Goal: Find specific page/section

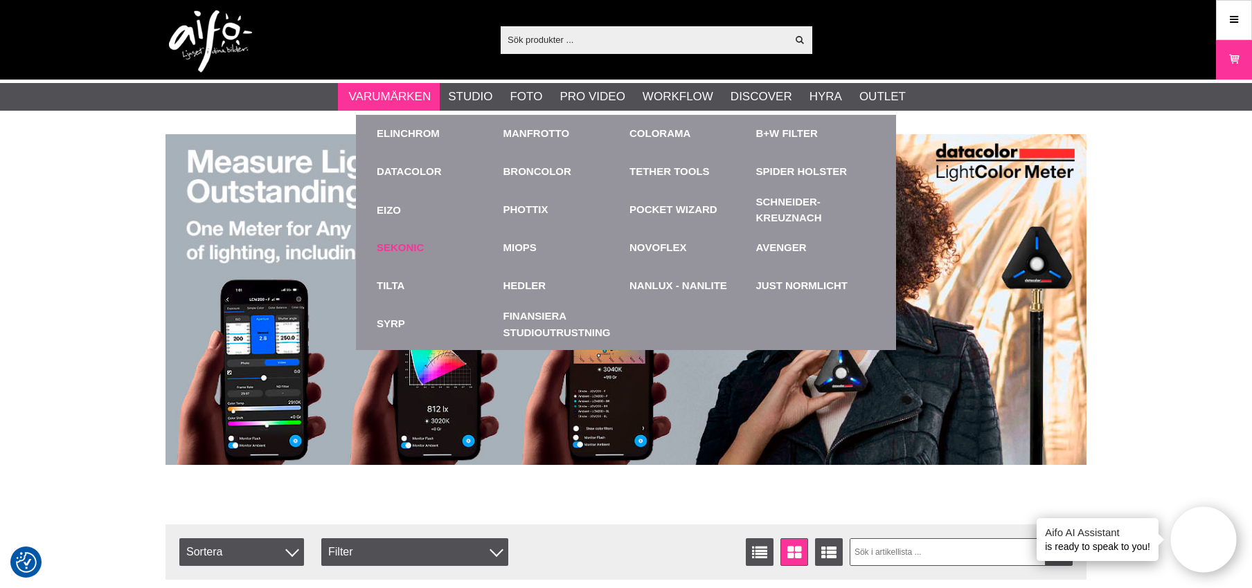
click at [397, 246] on link "Sekonic" at bounding box center [400, 248] width 47 height 16
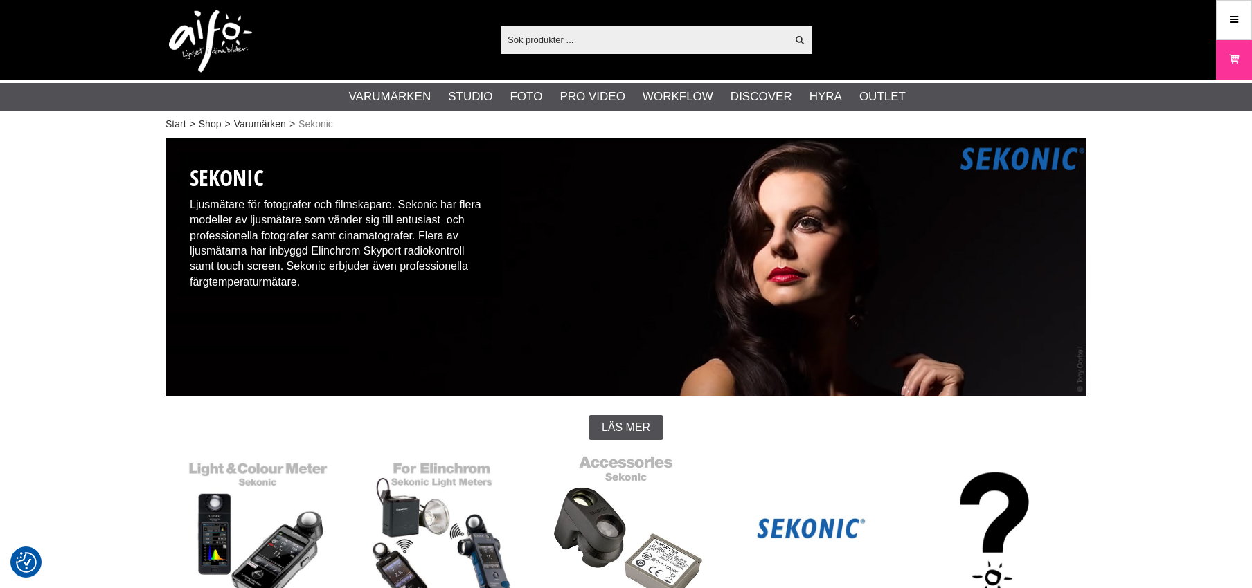
scroll to position [277, 0]
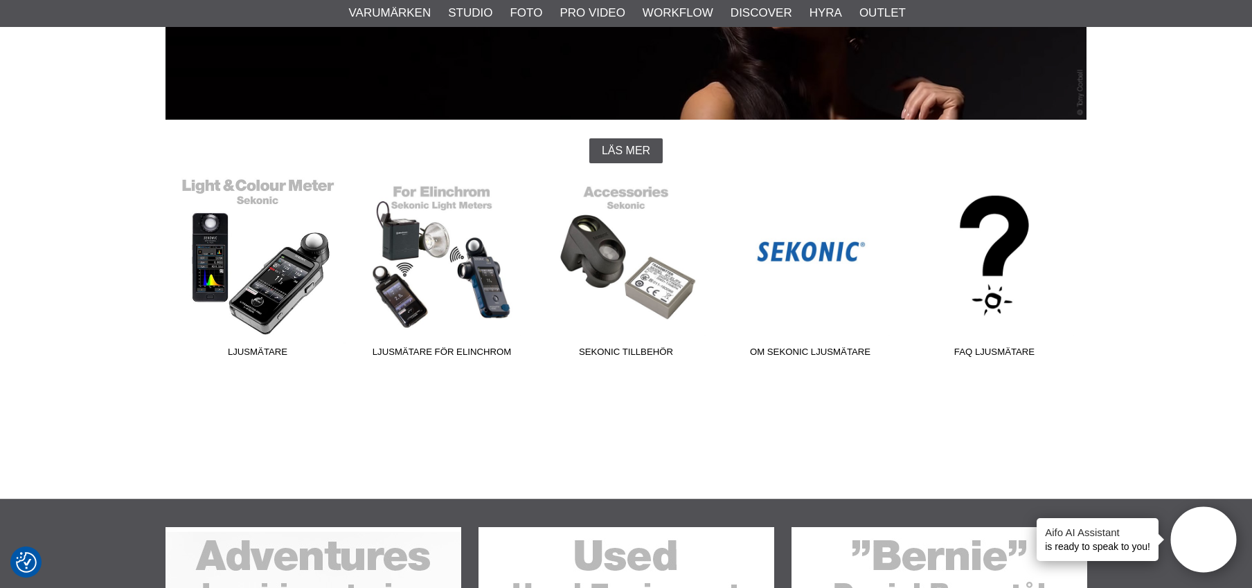
click at [258, 253] on link "Ljusmätare" at bounding box center [257, 270] width 184 height 187
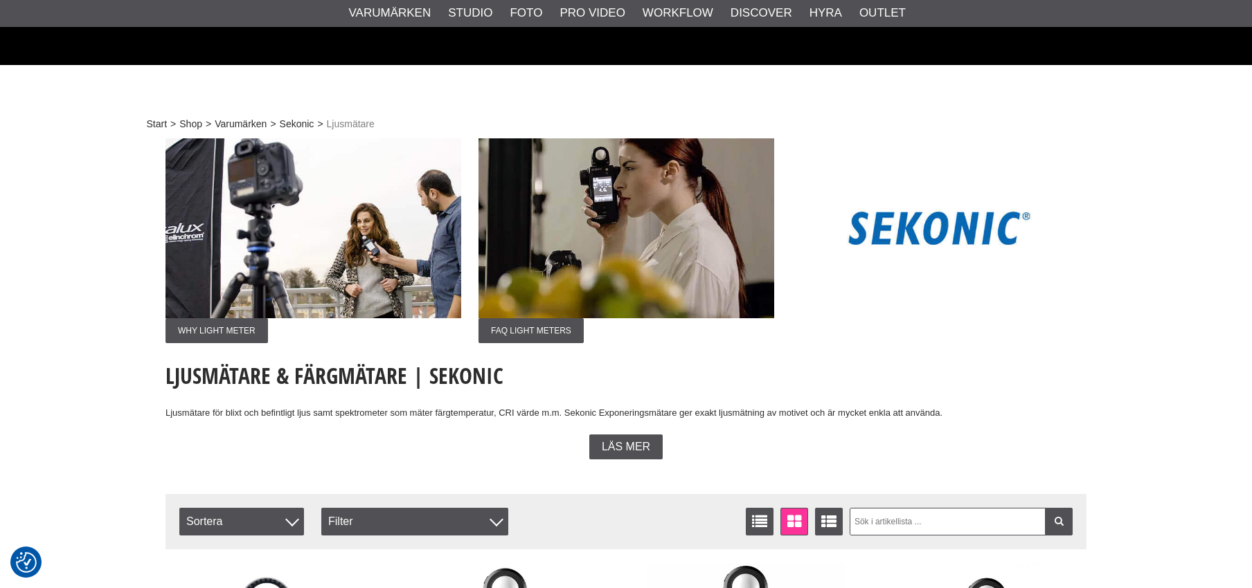
checkbox input "true"
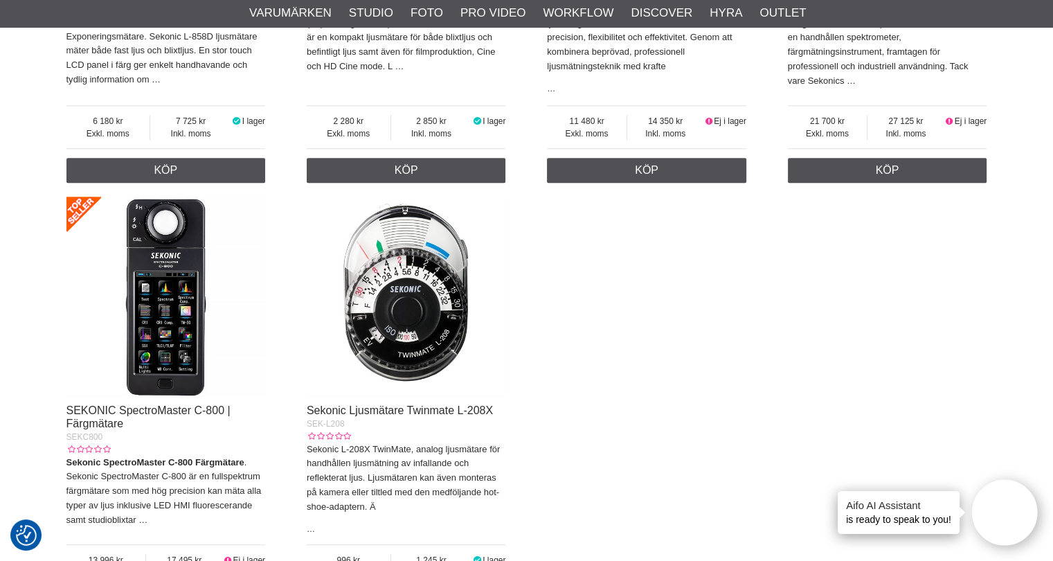
scroll to position [1315, 0]
